Goal: Find specific page/section: Find specific page/section

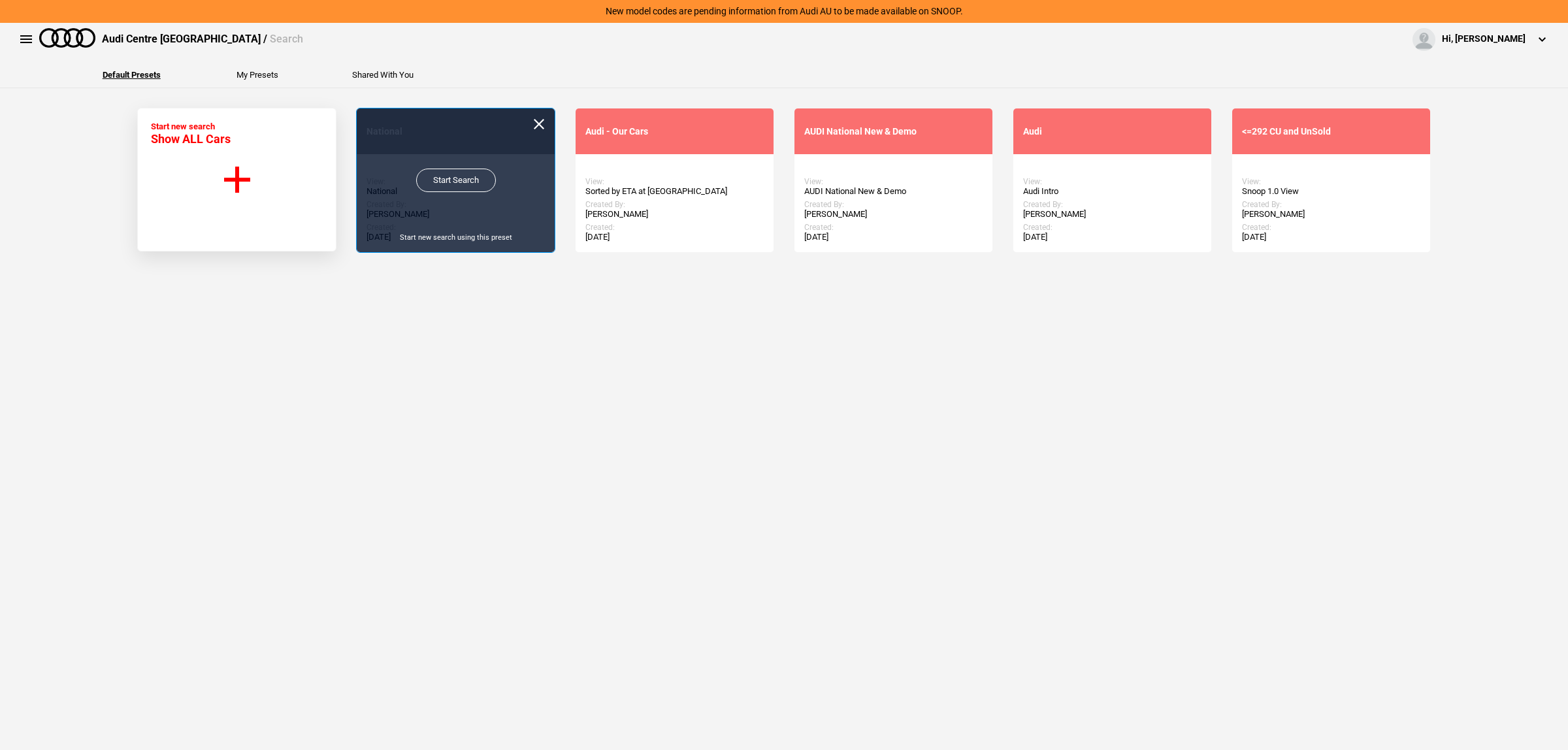
click at [410, 177] on div "Start Search Start new search using this preset" at bounding box center [456, 180] width 198 height 144
click at [418, 177] on link "Start Search" at bounding box center [456, 181] width 80 height 24
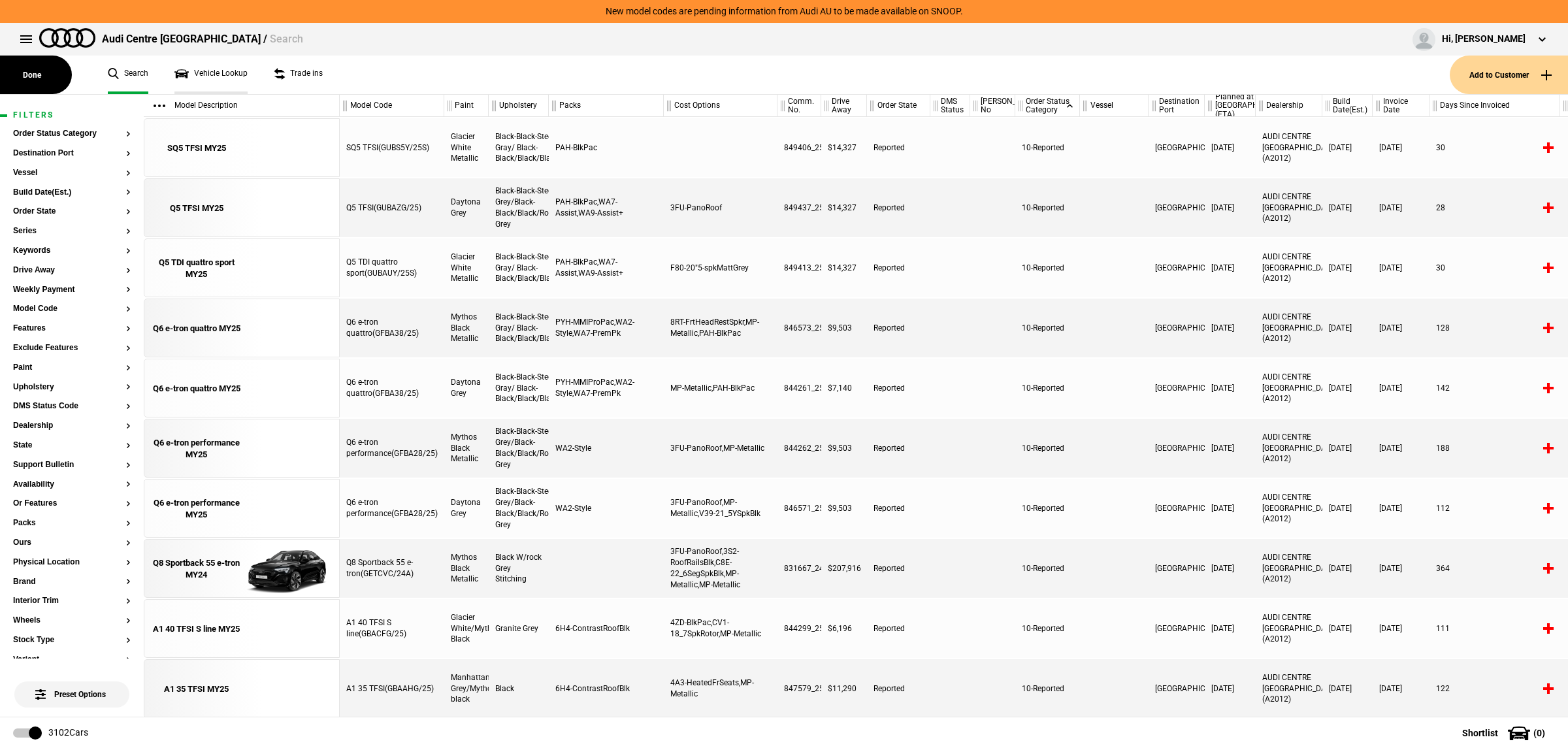
click at [187, 66] on link "Vehicle Lookup" at bounding box center [211, 74] width 73 height 38
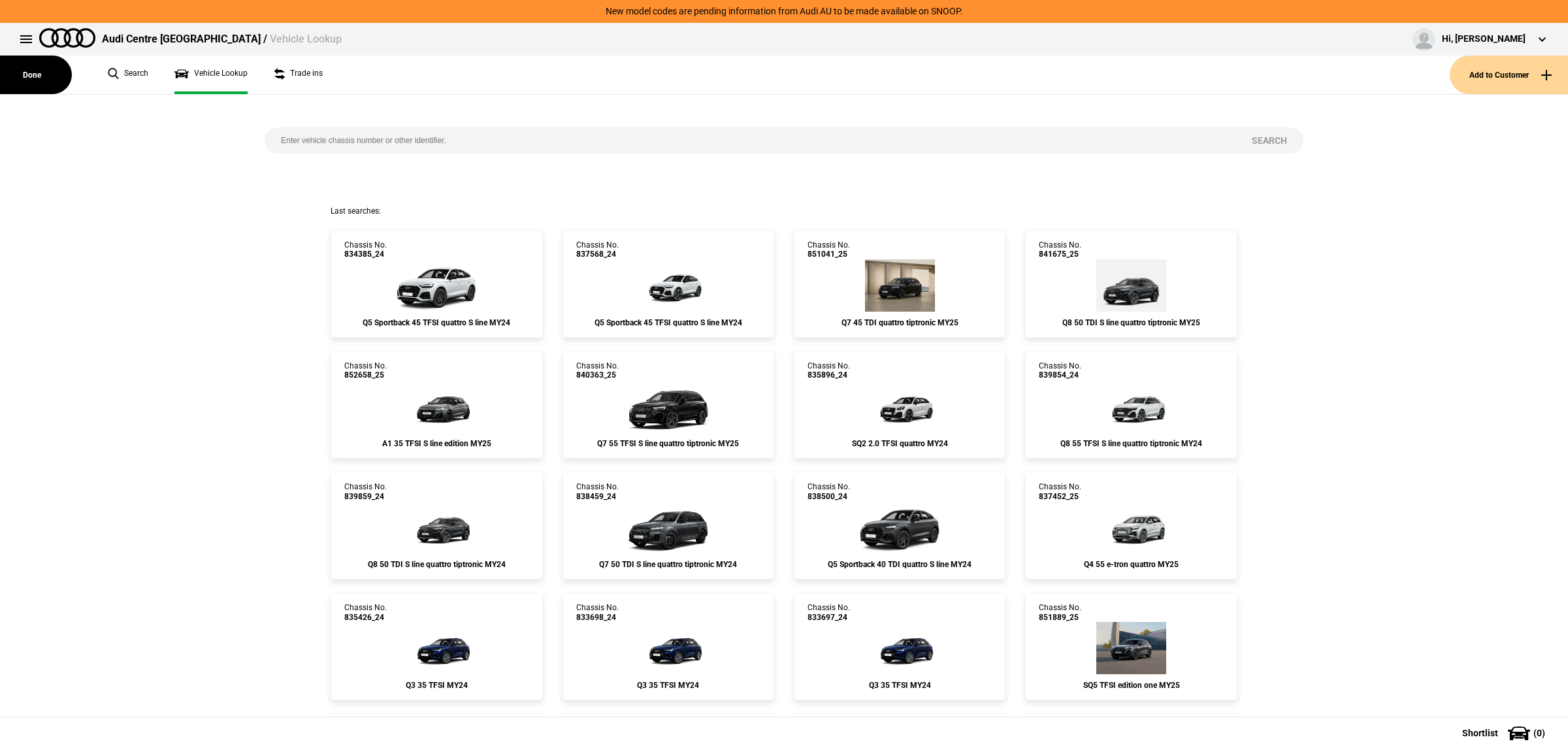
click at [333, 141] on input "search" at bounding box center [750, 140] width 971 height 26
paste input "844408"
type input "844408"
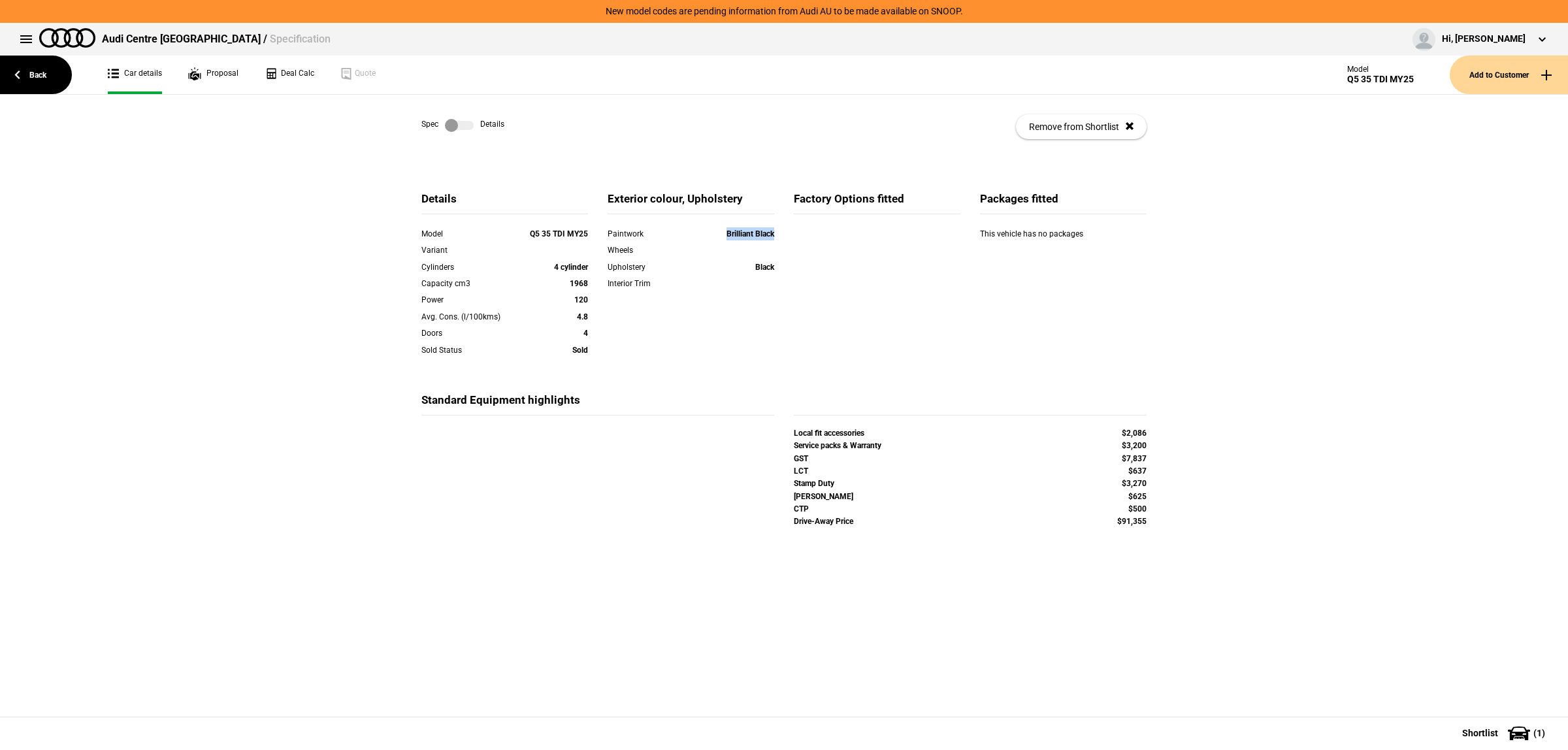
drag, startPoint x: 772, startPoint y: 239, endPoint x: 708, endPoint y: 240, distance: 64.0
click at [708, 240] on div "Paintwork Brilliant Black" at bounding box center [691, 235] width 187 height 16
click at [708, 240] on div "Brilliant Black" at bounding box center [725, 234] width 100 height 13
drag, startPoint x: 769, startPoint y: 237, endPoint x: 693, endPoint y: 243, distance: 76.2
click at [693, 243] on div "Paintwork Brilliant Black" at bounding box center [691, 235] width 187 height 16
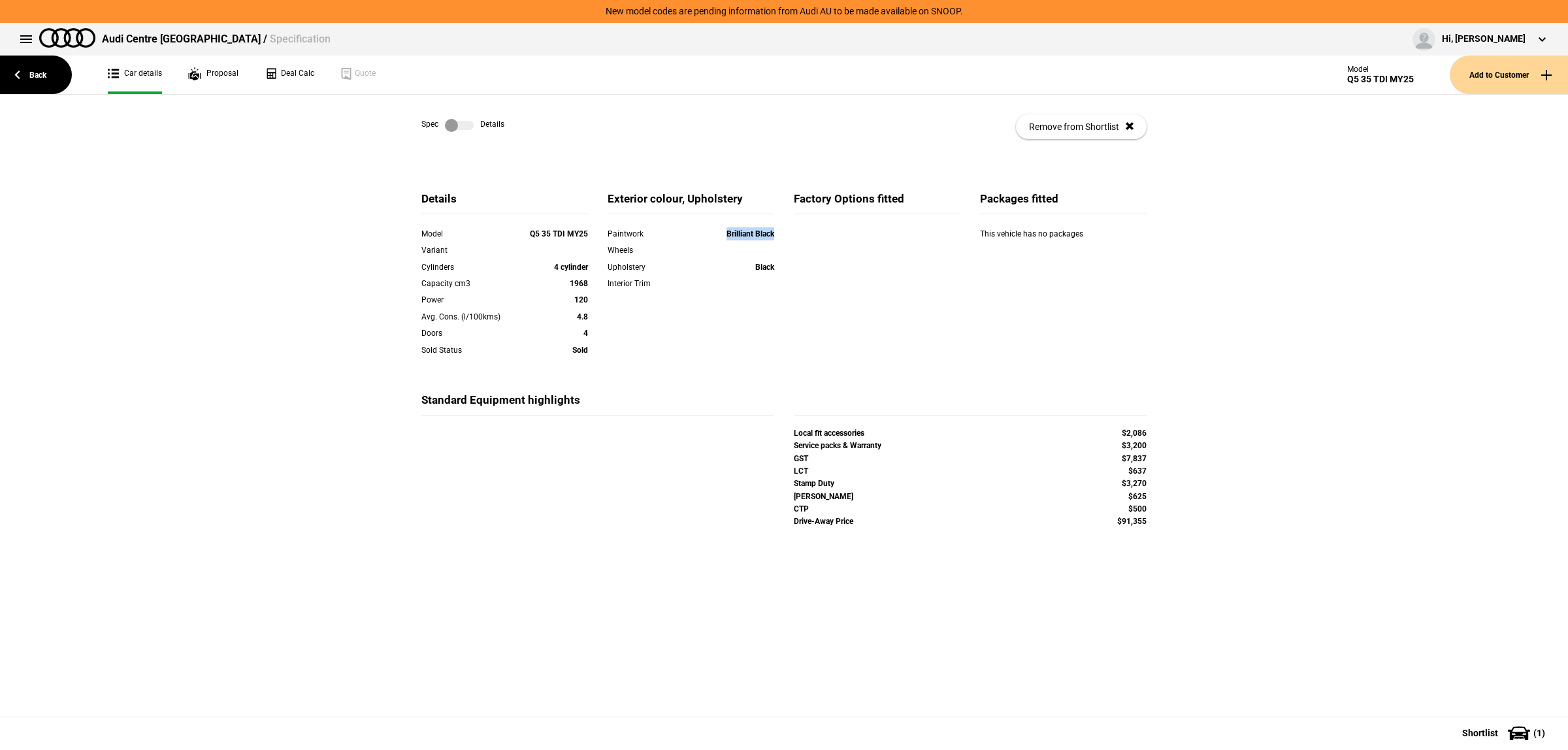
click at [693, 243] on div "Paintwork Brilliant Black" at bounding box center [691, 235] width 187 height 16
click at [49, 83] on link "Back" at bounding box center [35, 74] width 72 height 38
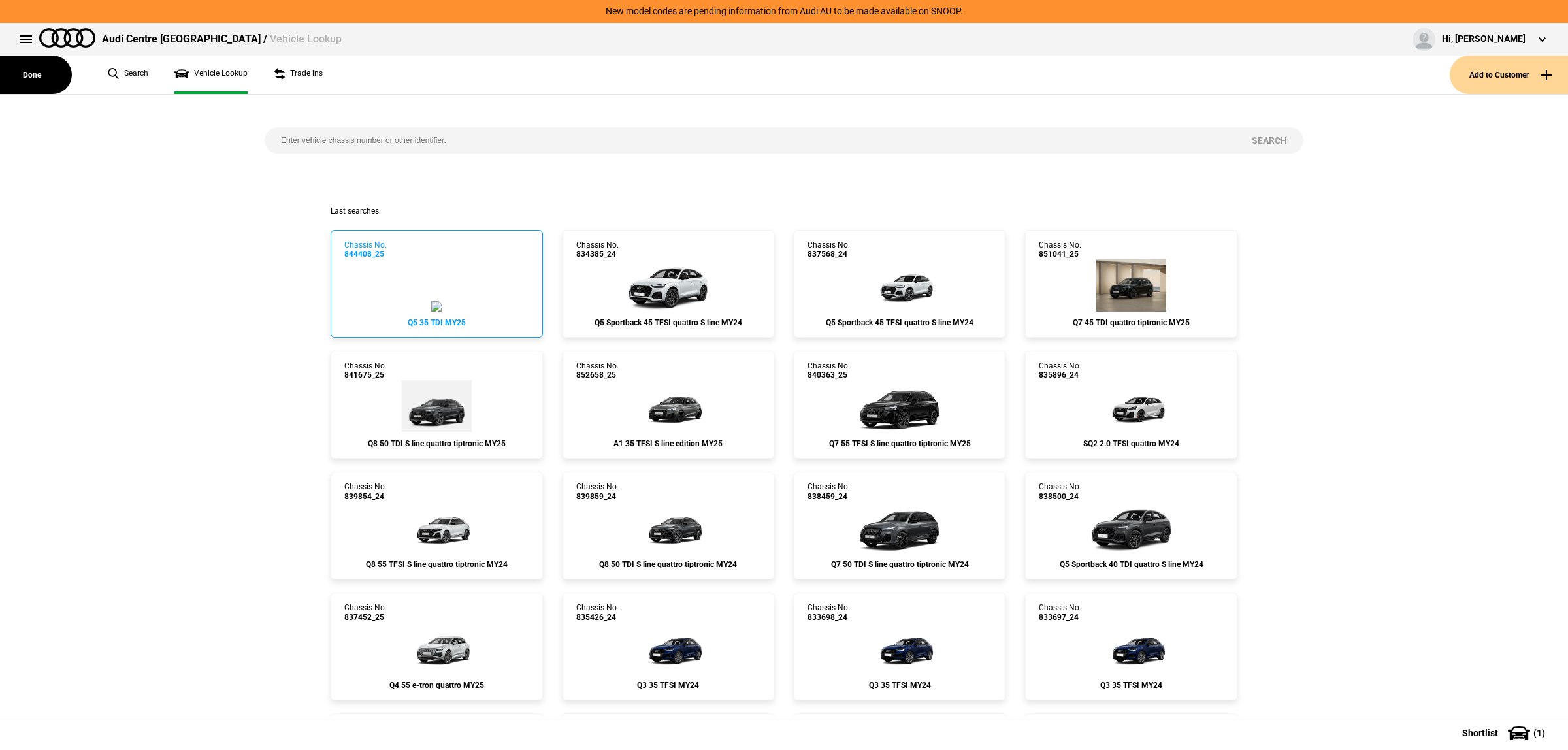
click at [428, 258] on link "Chassis No. 844408_25 Q5 35 TDI MY25" at bounding box center [436, 284] width 212 height 108
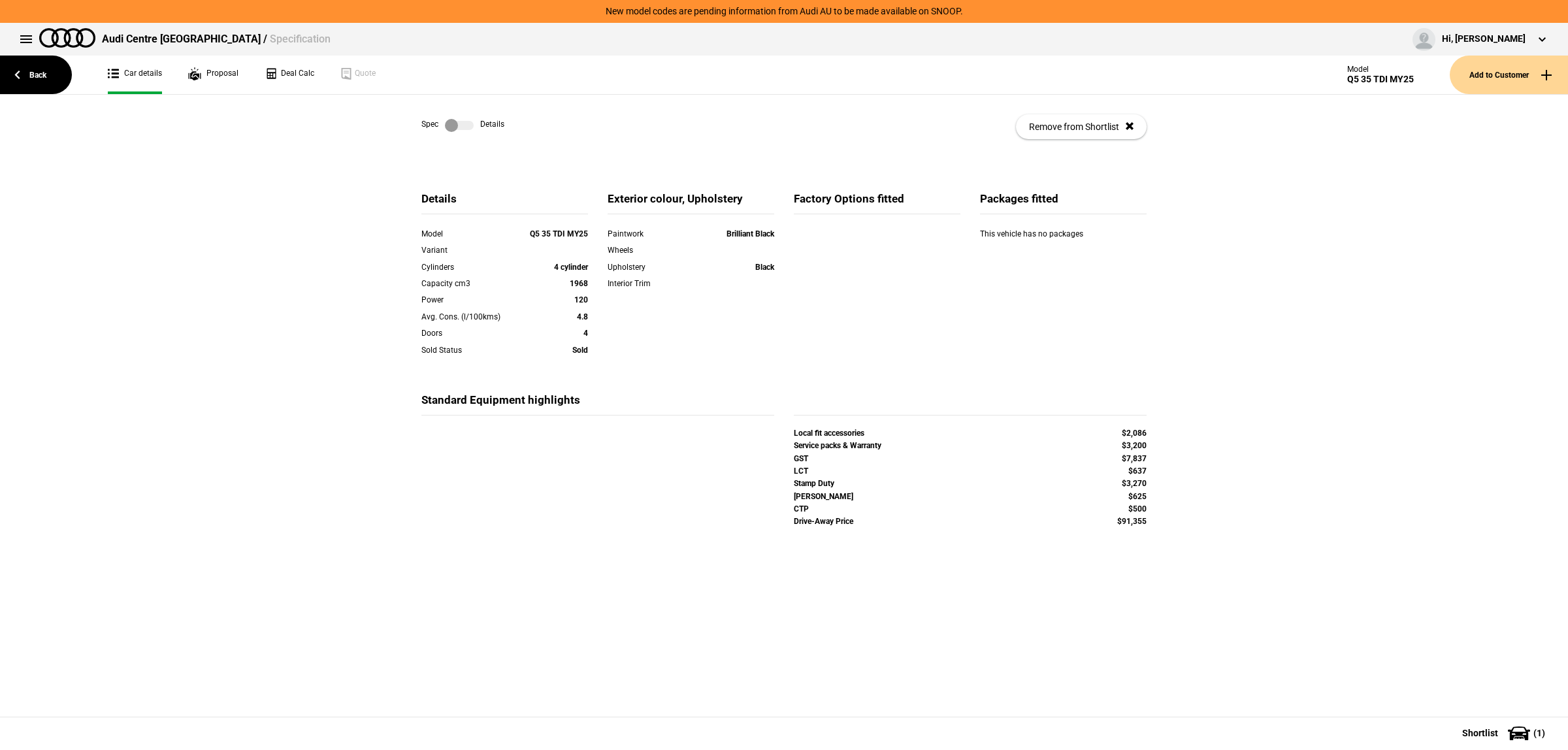
click at [453, 121] on label at bounding box center [459, 125] width 29 height 13
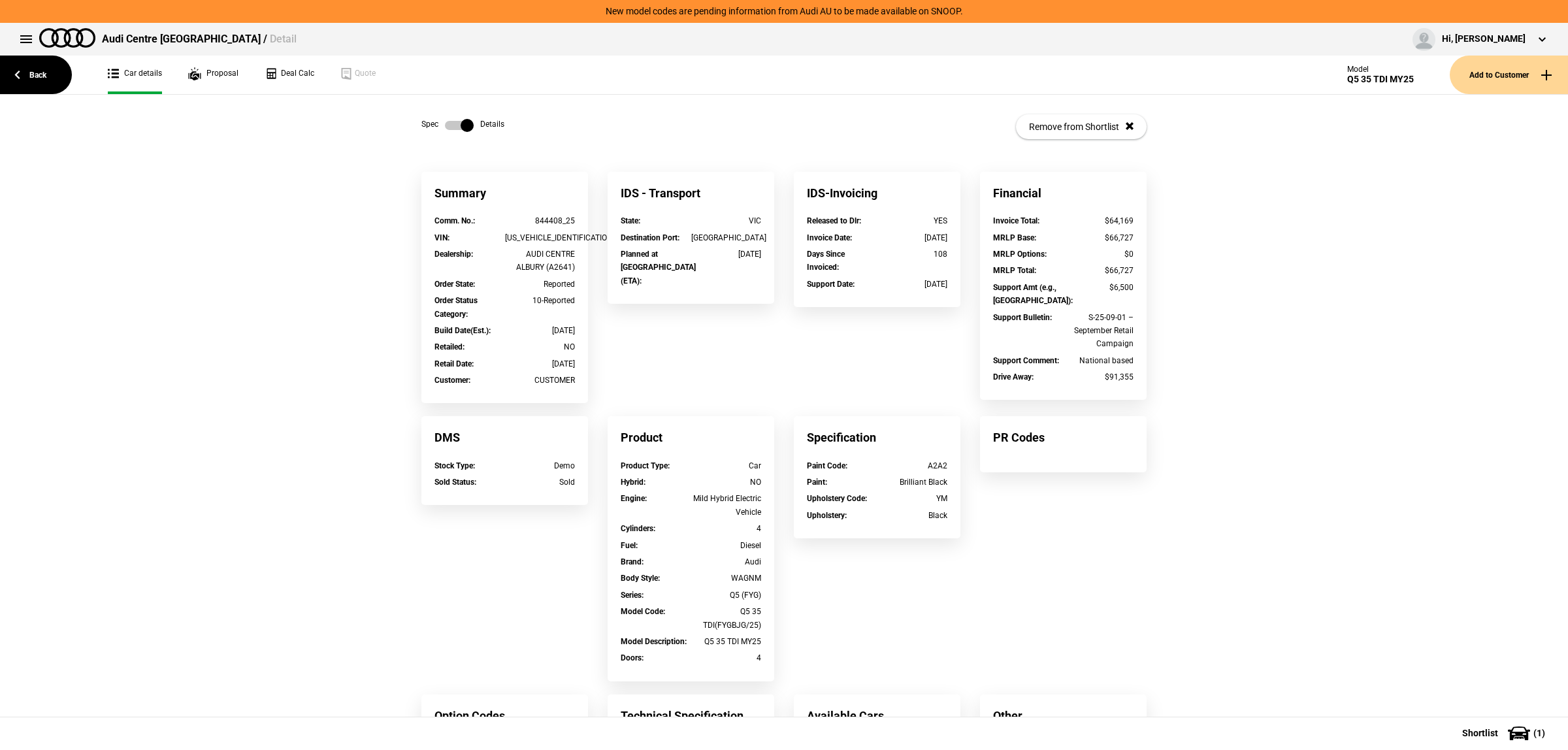
click at [453, 121] on label at bounding box center [459, 125] width 29 height 13
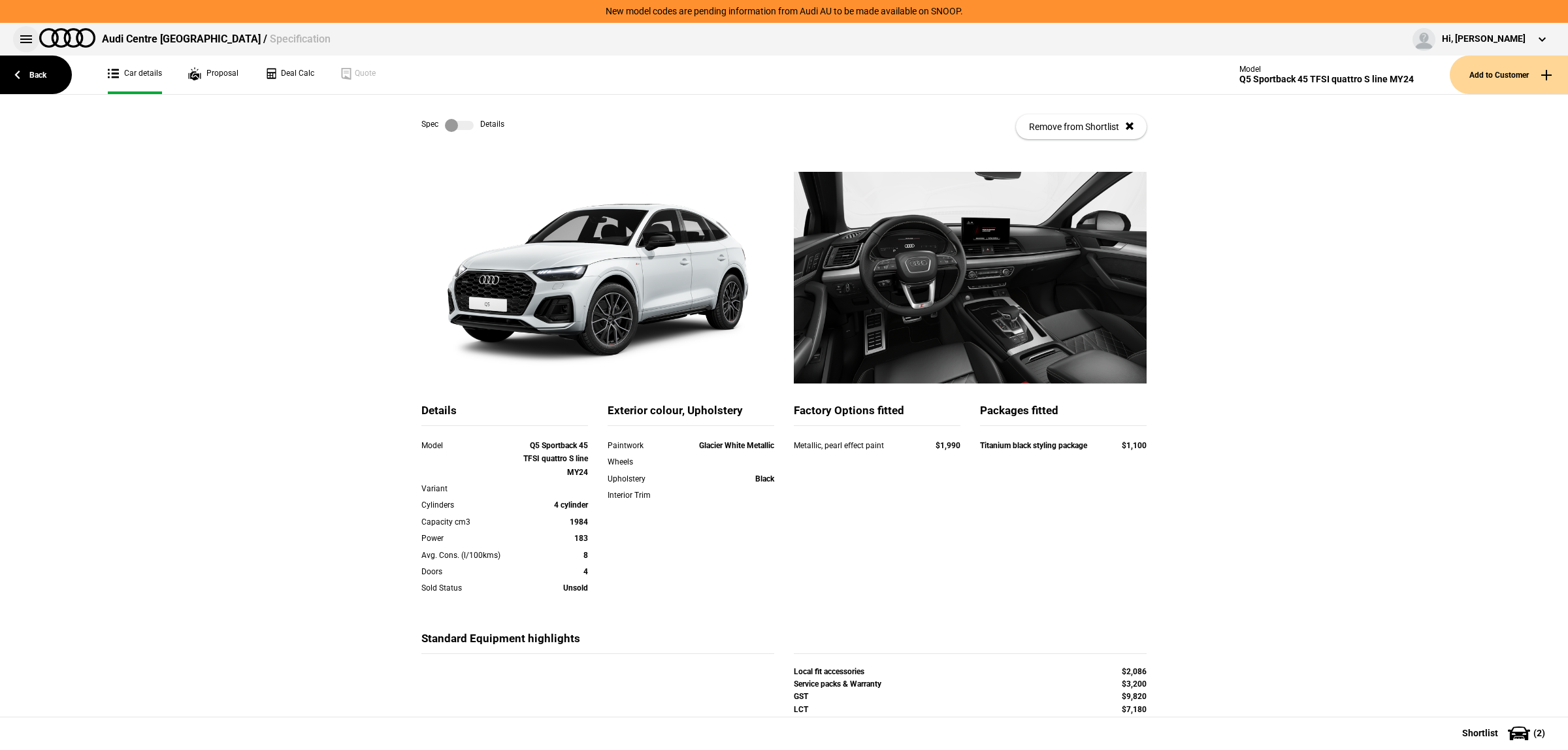
click at [29, 40] on button at bounding box center [26, 38] width 26 height 26
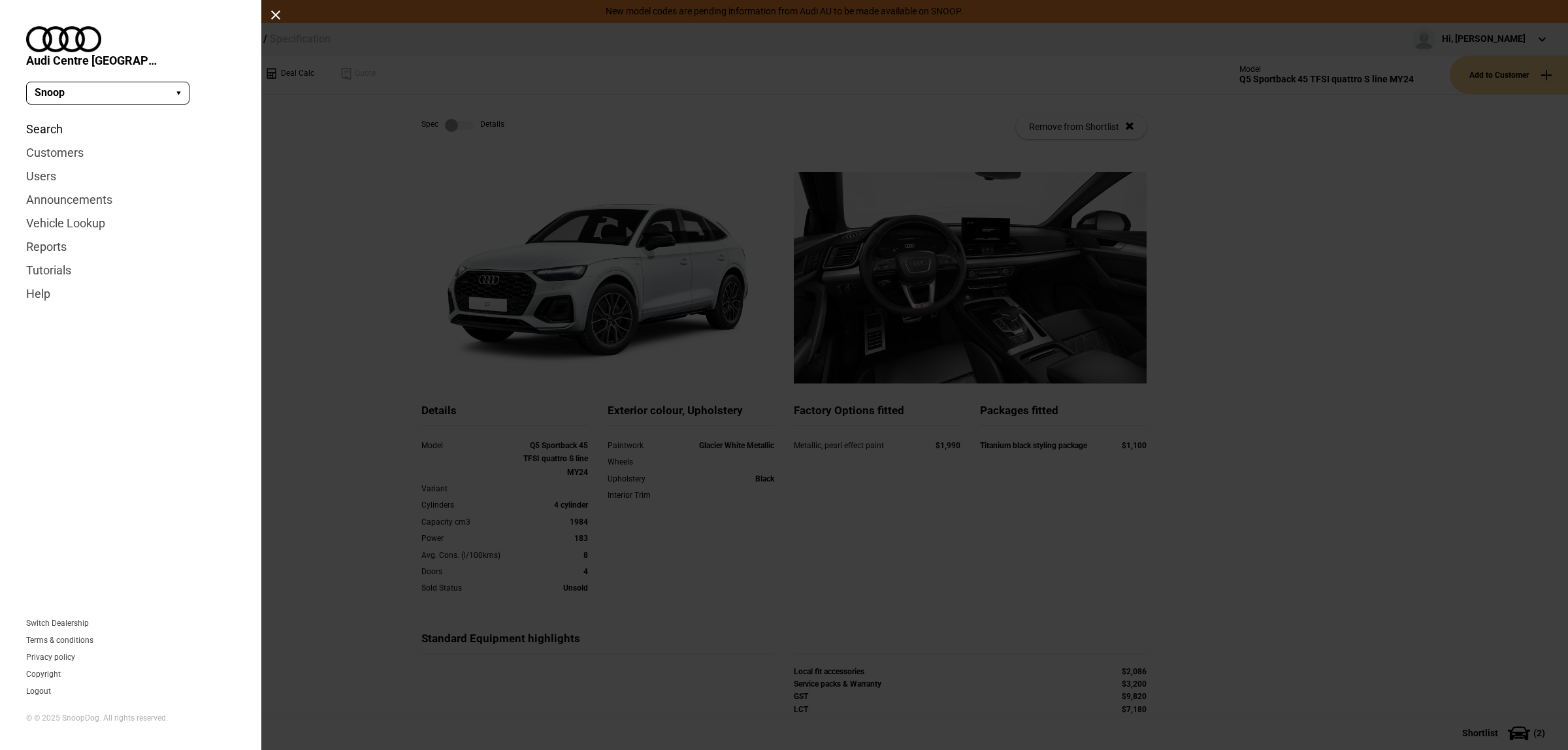
click at [53, 118] on link "Search" at bounding box center [130, 130] width 209 height 24
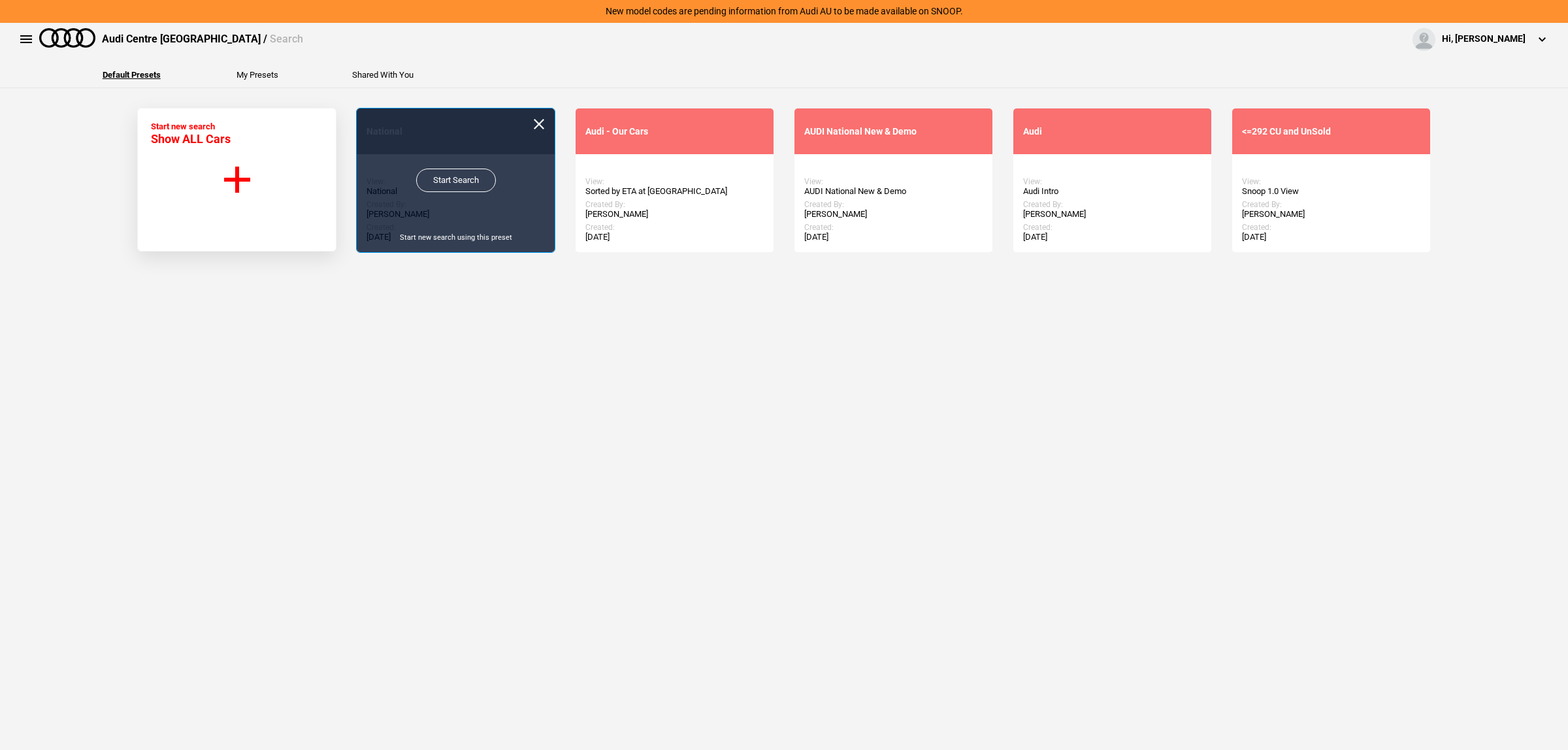
click at [453, 187] on link "Start Search" at bounding box center [456, 181] width 80 height 24
click at [462, 180] on link "Start Search" at bounding box center [456, 181] width 80 height 24
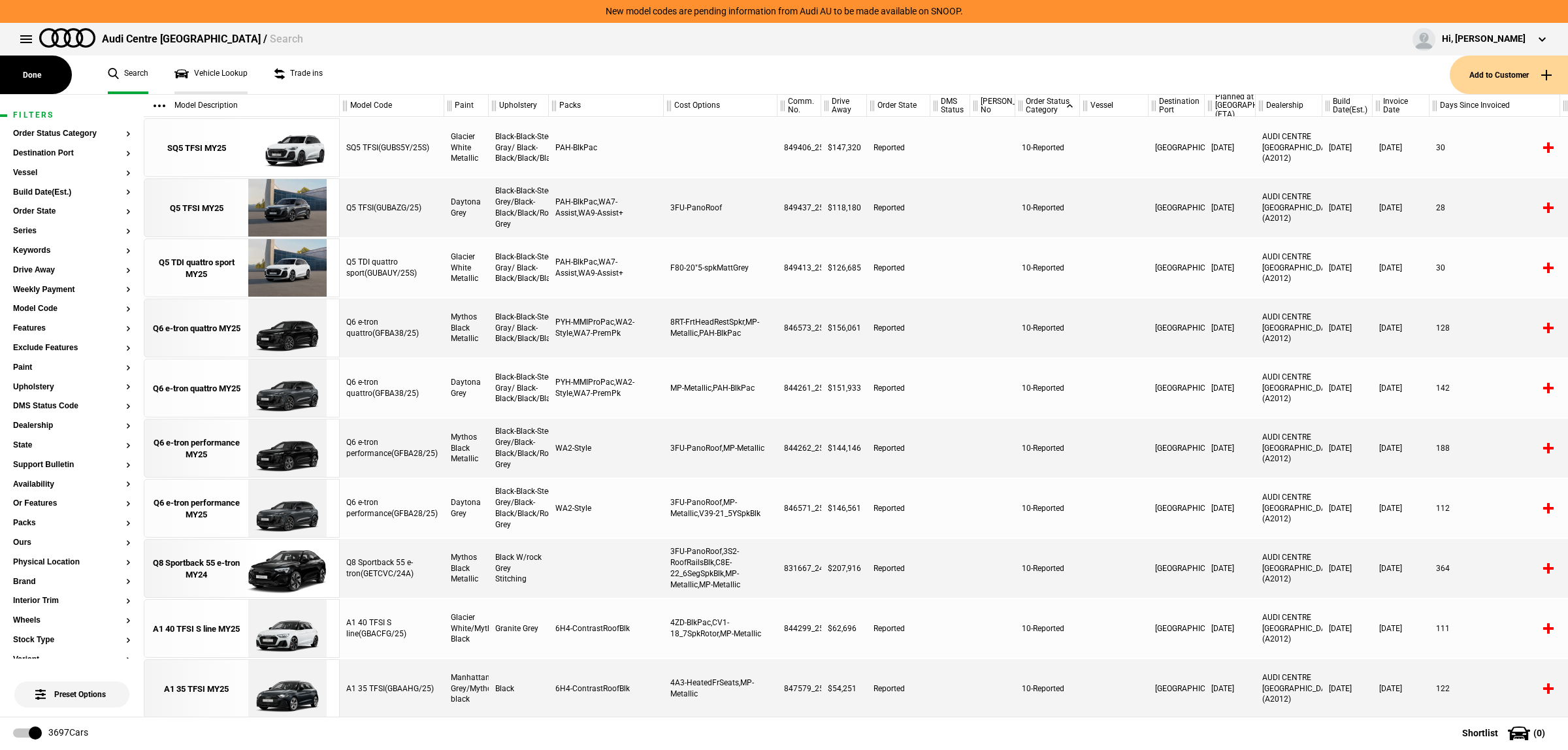
click at [216, 70] on link "Vehicle Lookup" at bounding box center [211, 74] width 73 height 38
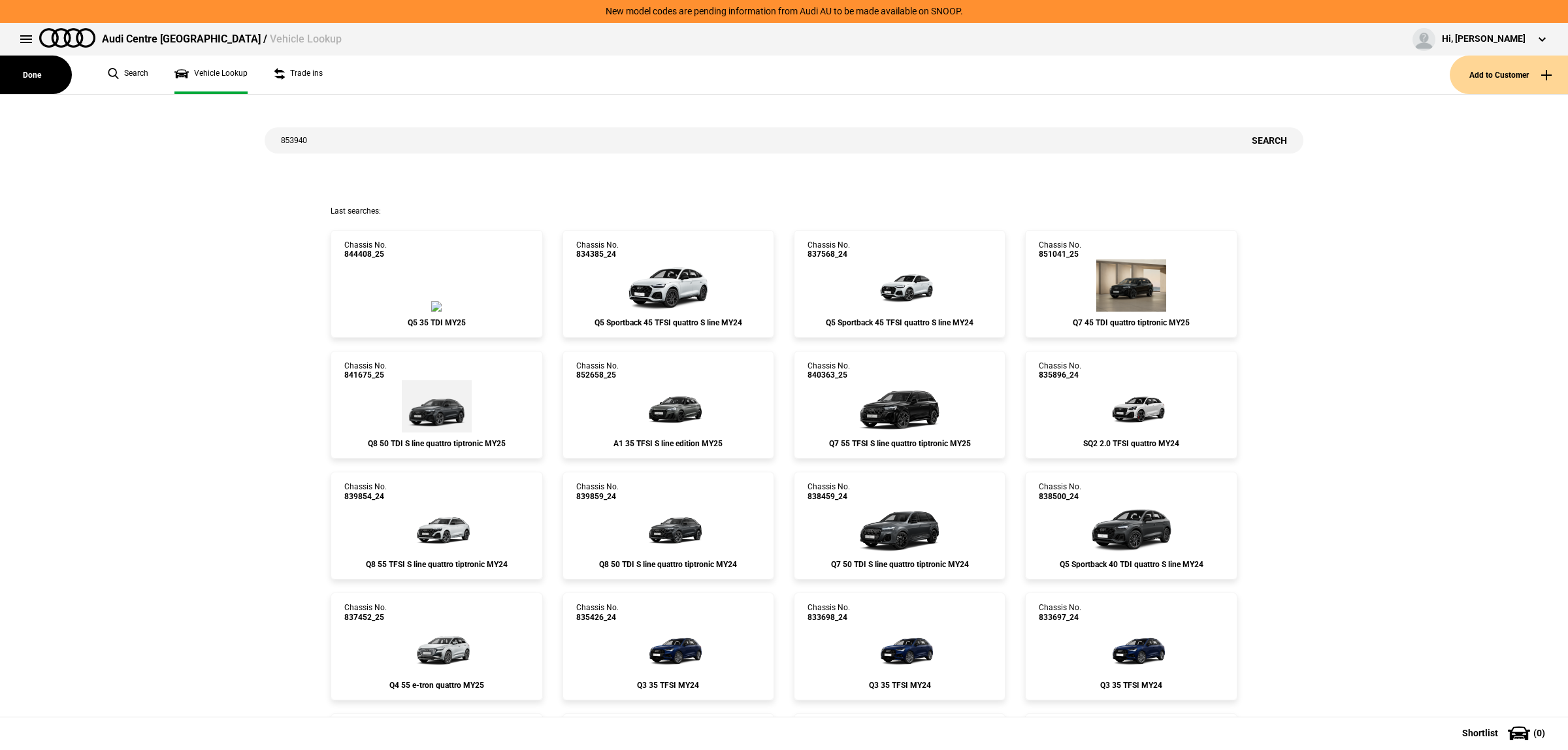
type input "853940"
